Goal: Navigation & Orientation: Go to known website

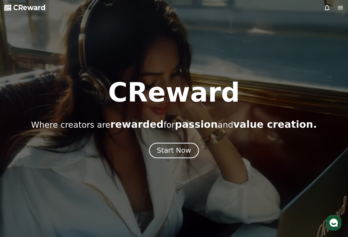
click at [165, 149] on div "Start Now" at bounding box center [174, 150] width 34 height 9
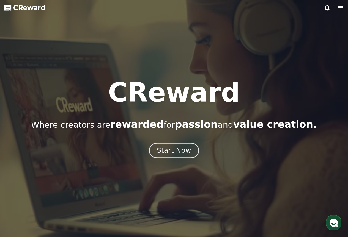
click at [169, 151] on div "Start Now" at bounding box center [174, 150] width 34 height 9
